Goal: Task Accomplishment & Management: Manage account settings

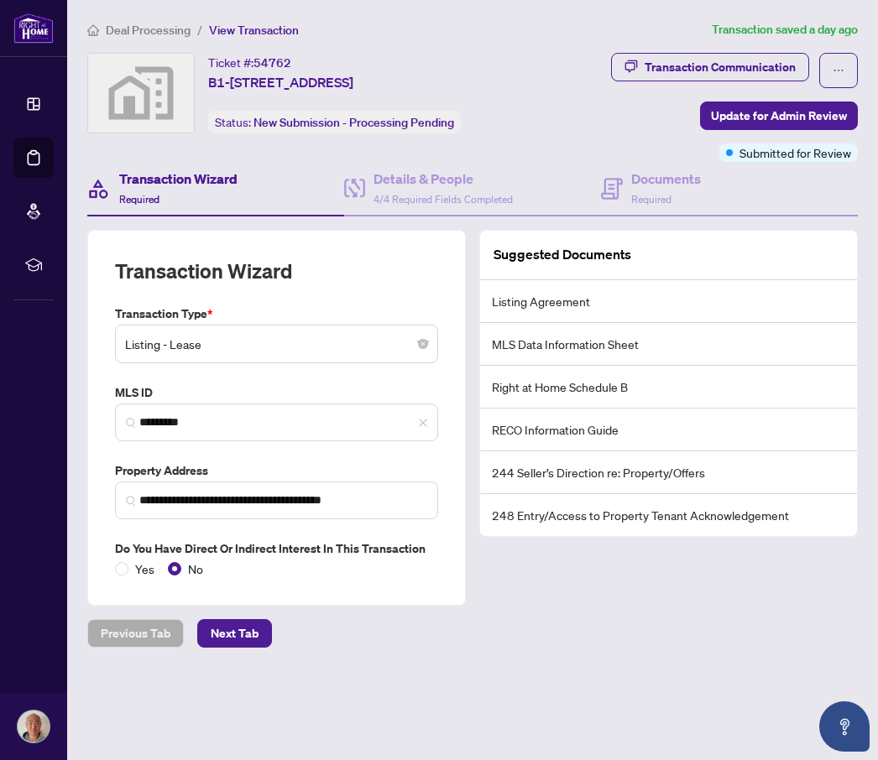
scroll to position [58, 0]
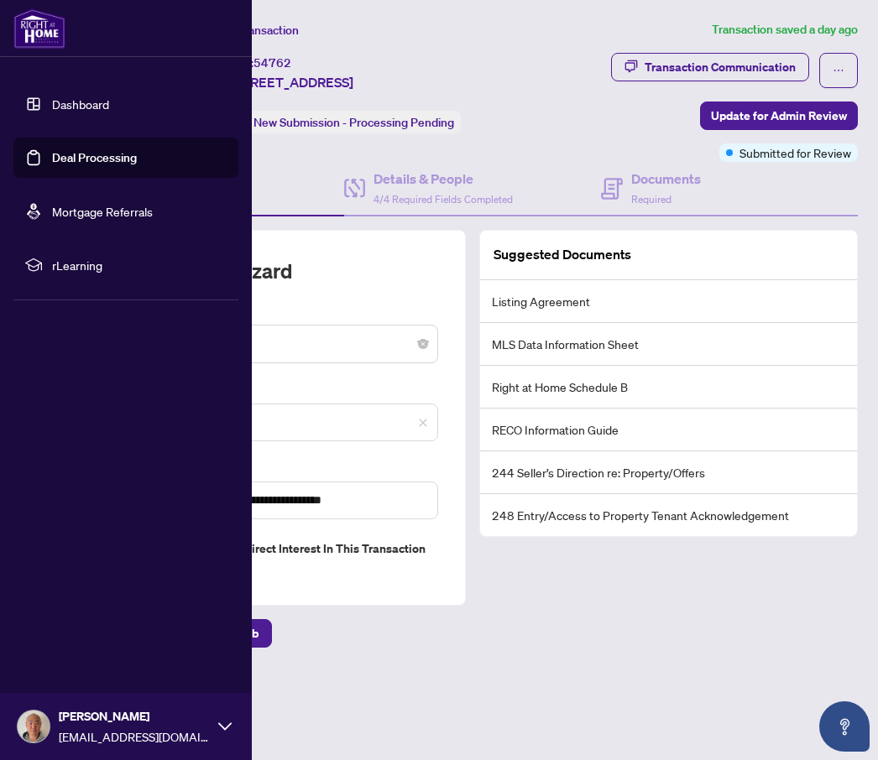
click at [133, 204] on link "Mortgage Referrals" at bounding box center [102, 211] width 101 height 15
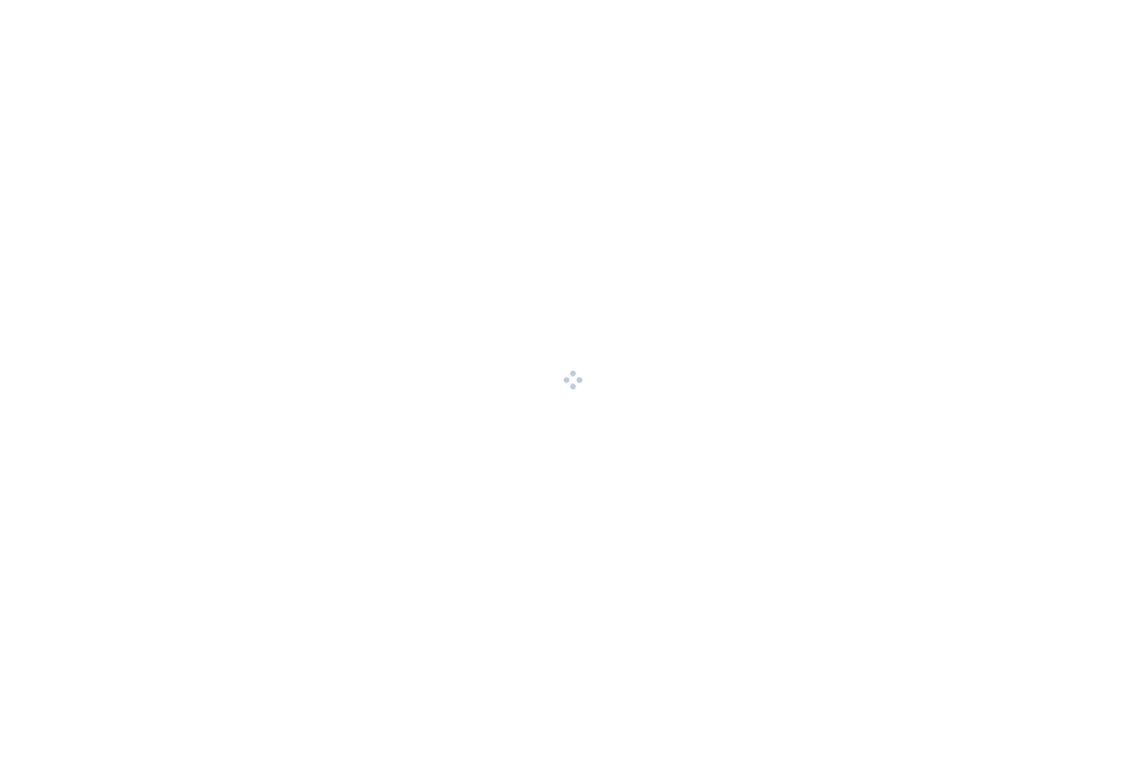
scroll to position [-1, 0]
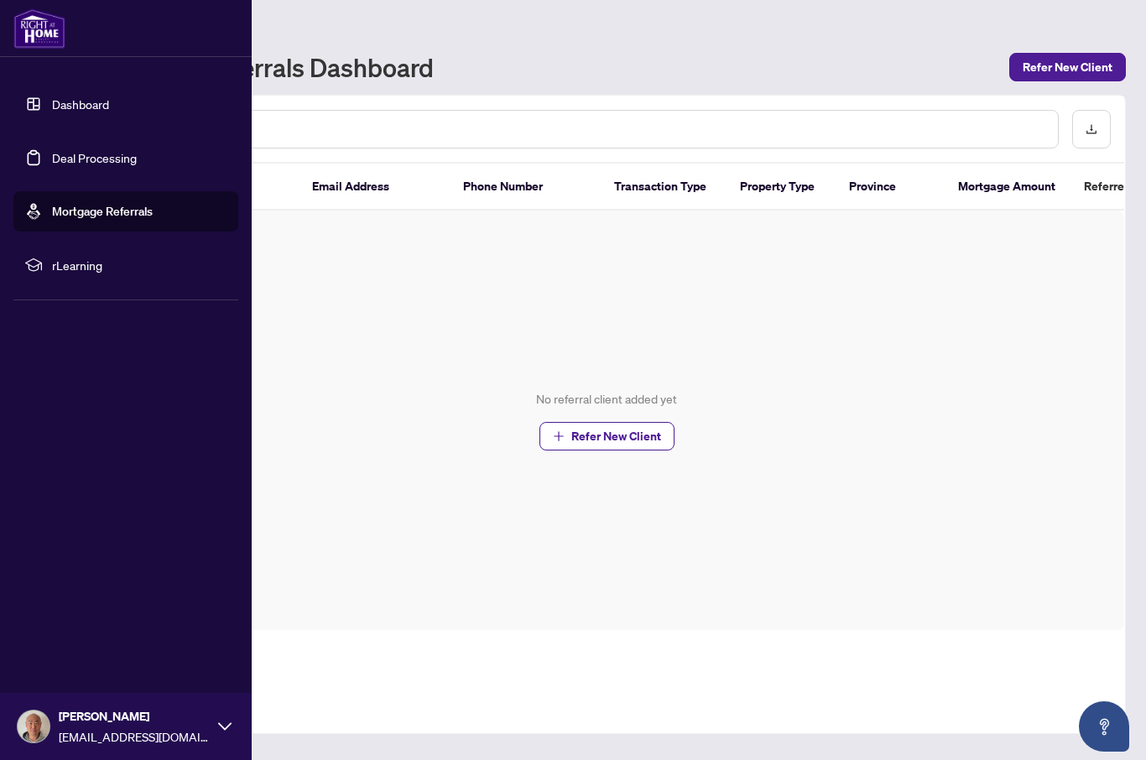
click at [124, 165] on link "Deal Processing" at bounding box center [94, 157] width 85 height 15
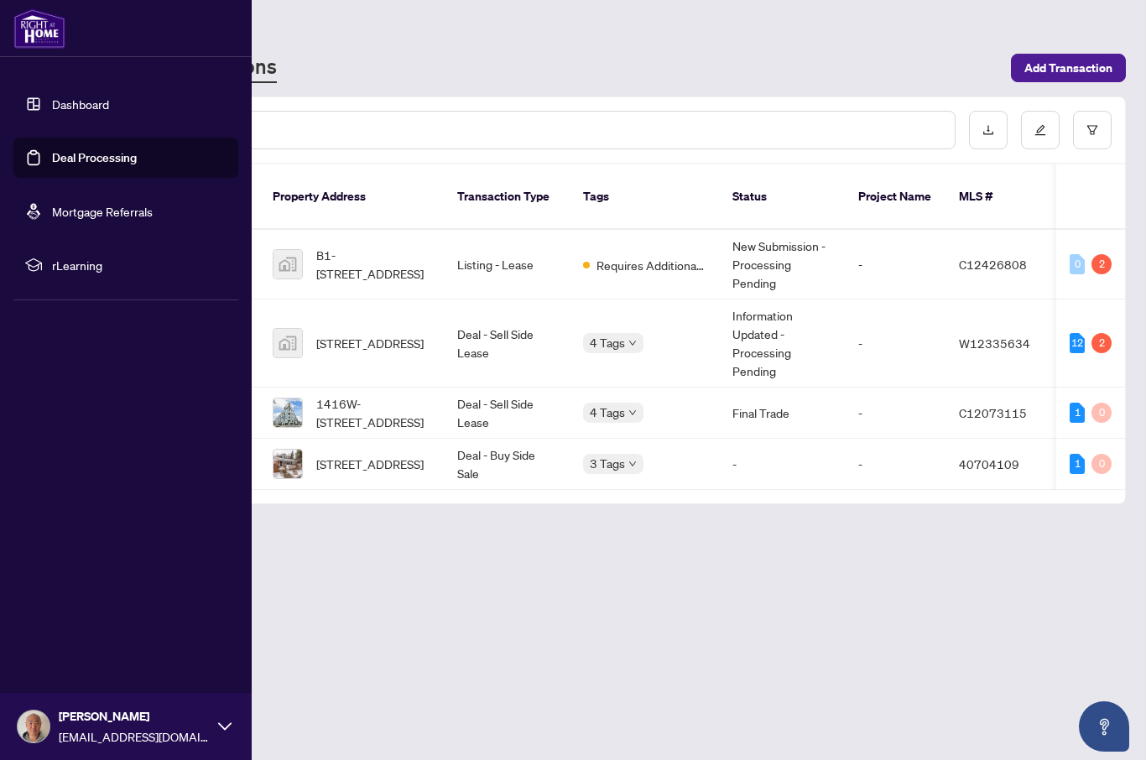
click at [537, 660] on main "Deal Processing [PERSON_NAME] - Transactions Add Transaction Ticket Number Prop…" at bounding box center [606, 380] width 1079 height 760
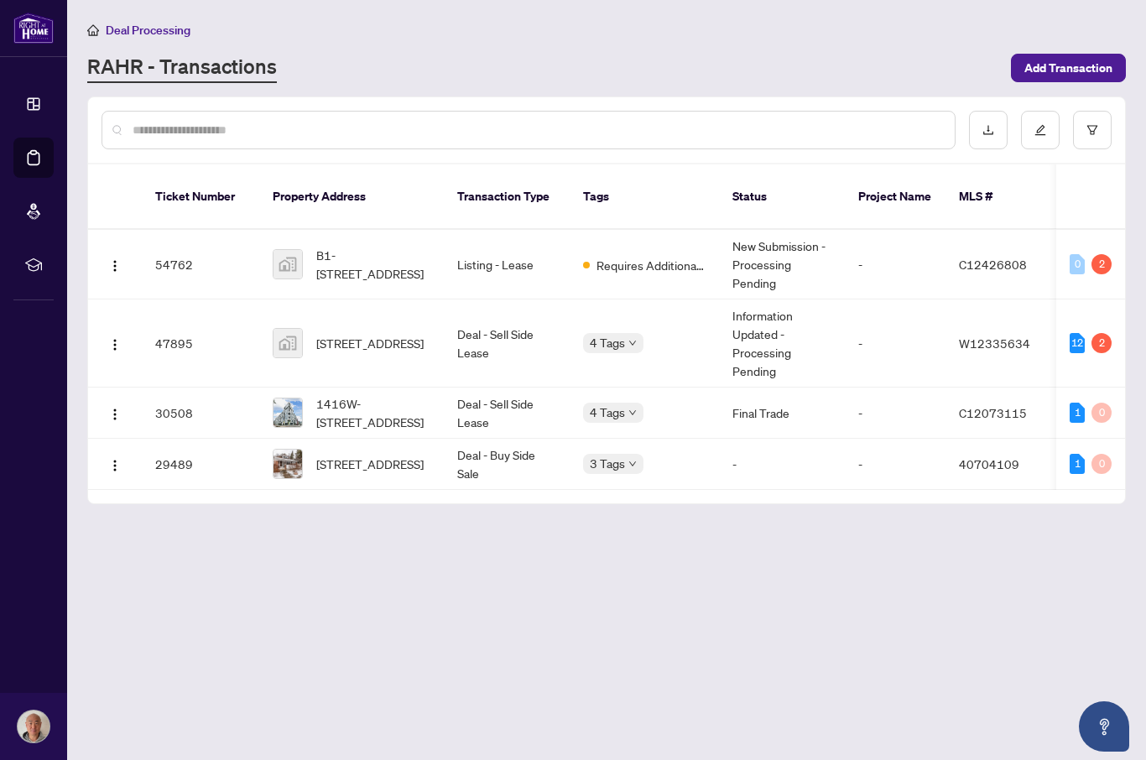
click at [656, 256] on span "Requires Additional Docs" at bounding box center [651, 265] width 109 height 18
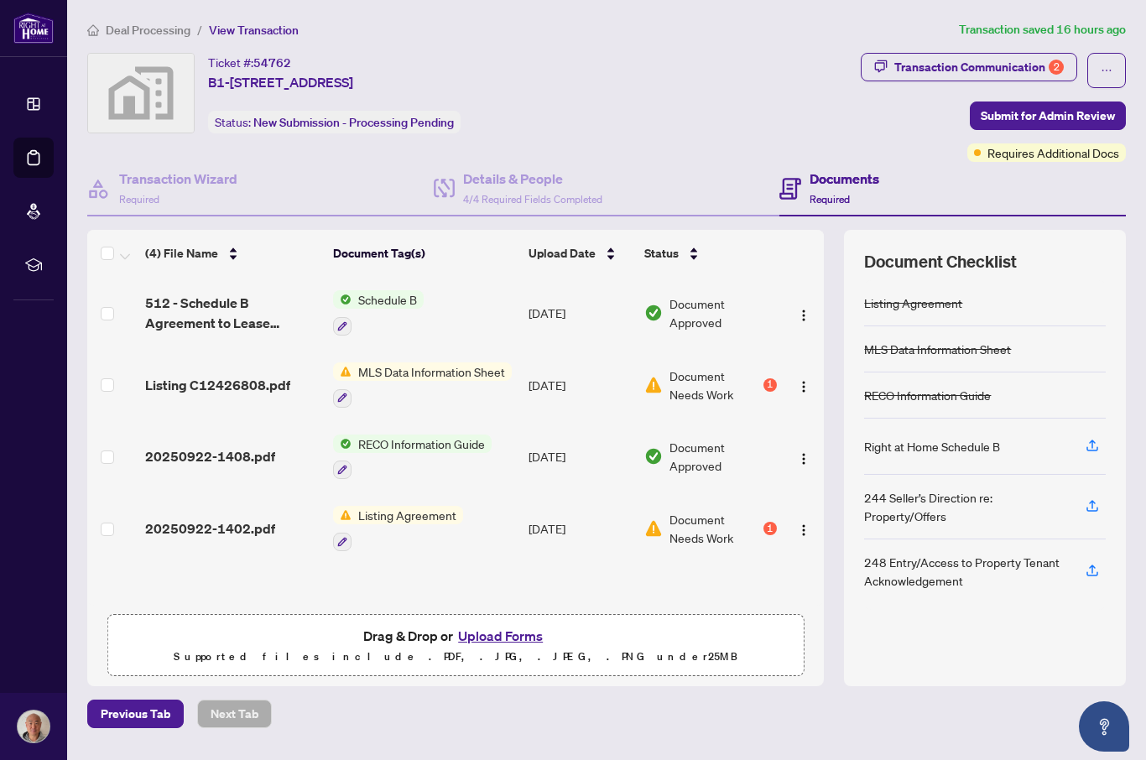
click at [877, 70] on div "2" at bounding box center [1056, 67] width 15 height 15
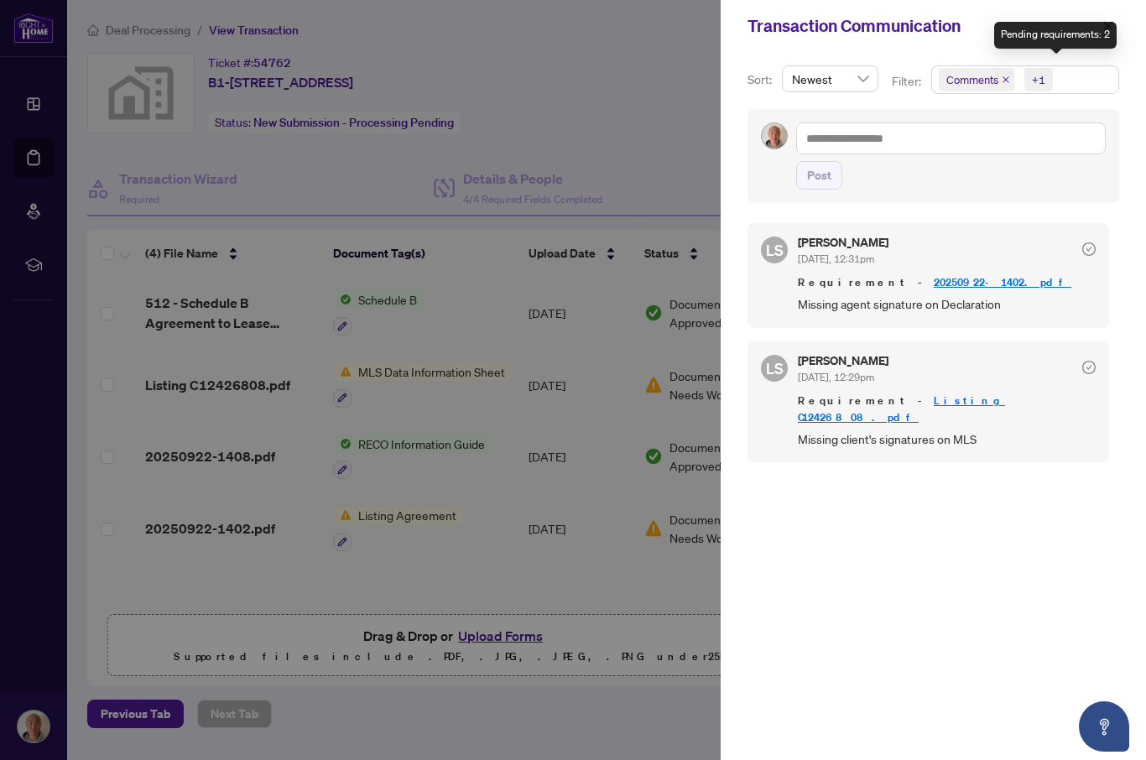
click at [629, 111] on div at bounding box center [573, 380] width 1146 height 760
click at [877, 29] on button "button" at bounding box center [1109, 26] width 22 height 20
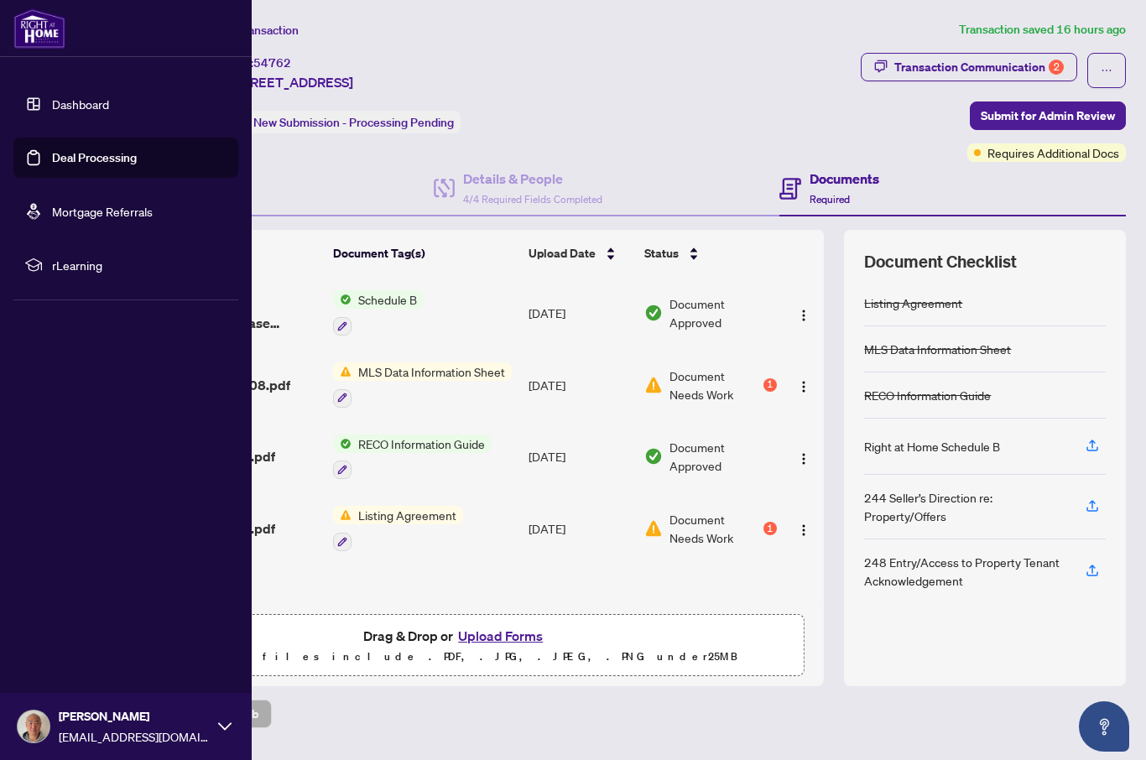
click at [112, 165] on link "Deal Processing" at bounding box center [94, 157] width 85 height 15
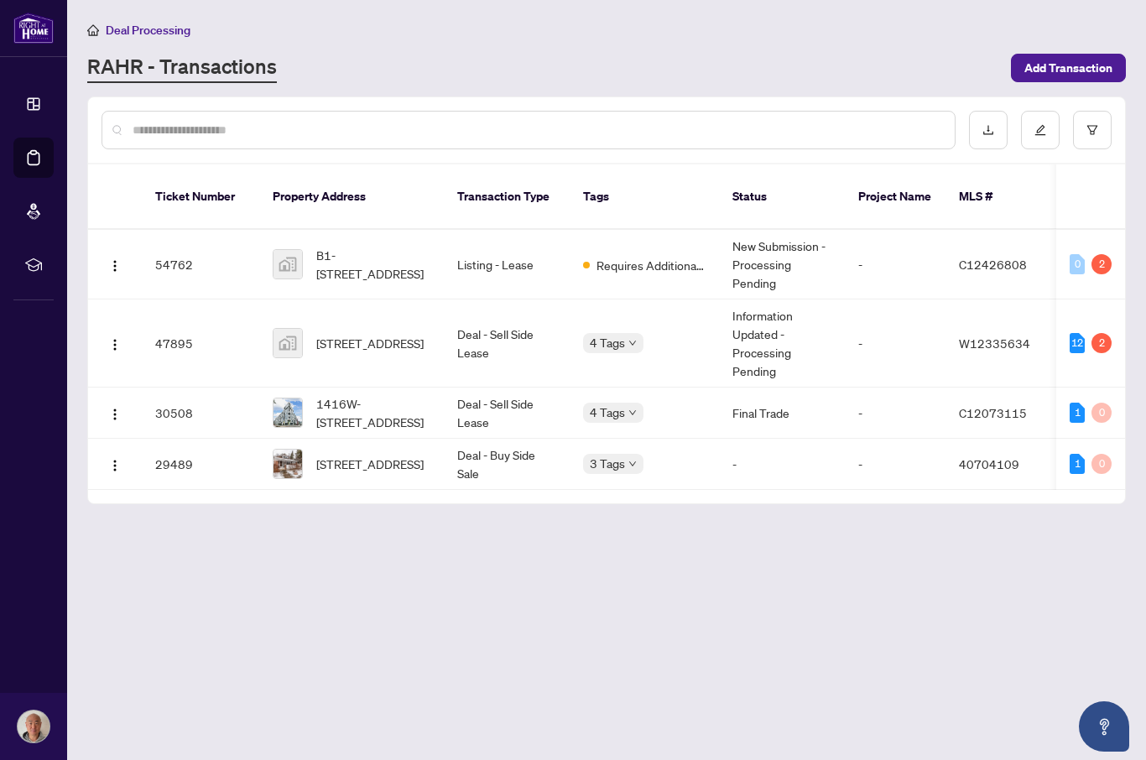
click at [627, 60] on div "RAHR - Transactions" at bounding box center [544, 68] width 914 height 30
click at [193, 326] on td "47895" at bounding box center [200, 344] width 117 height 88
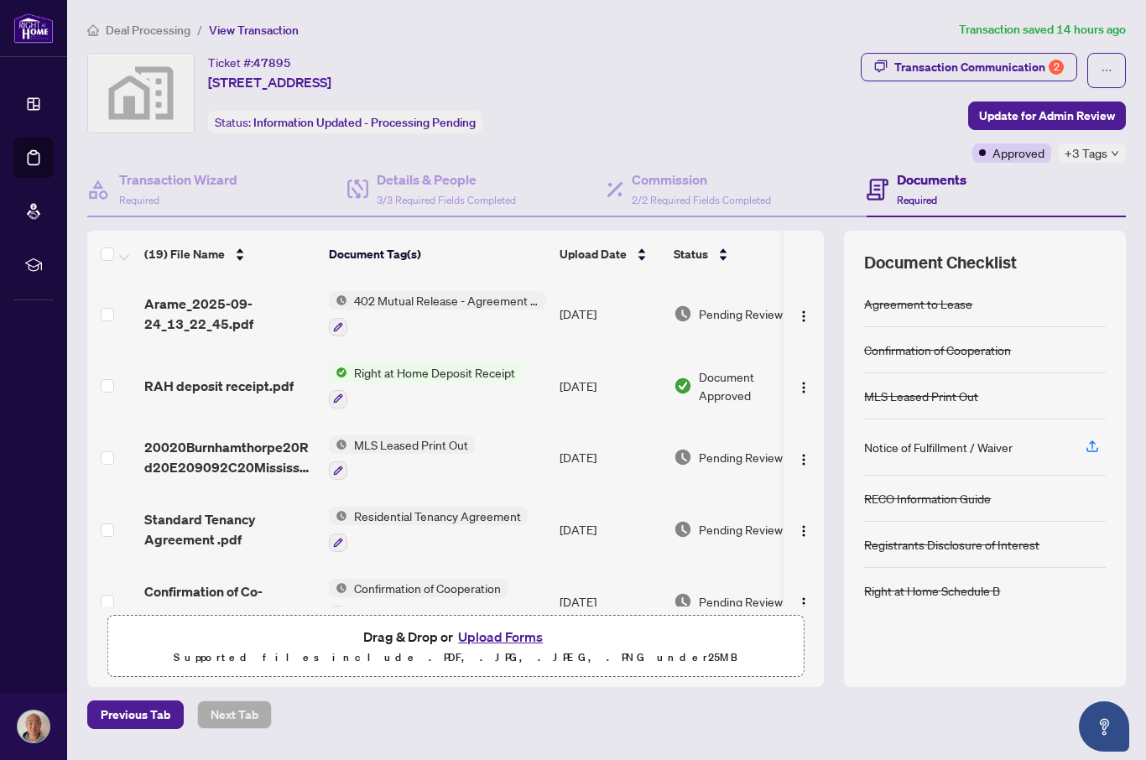
click at [877, 69] on div "Transaction Communication 2" at bounding box center [980, 67] width 170 height 27
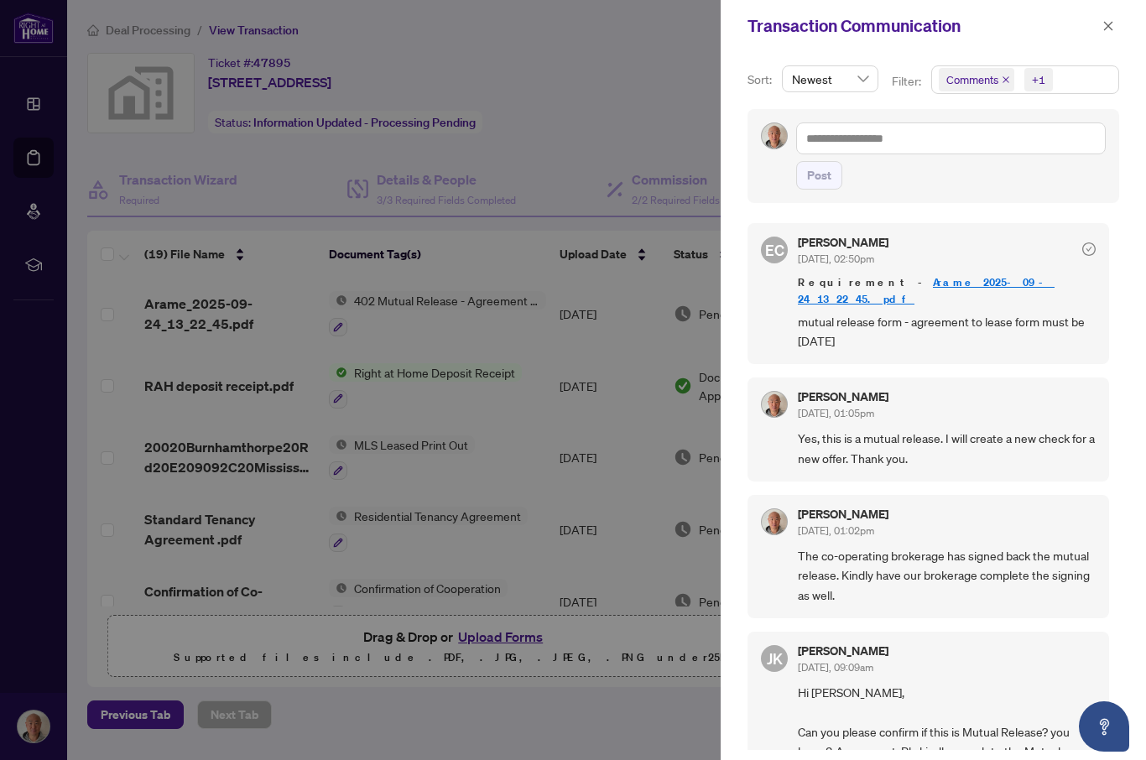
click at [877, 23] on icon "close" at bounding box center [1109, 26] width 12 height 12
